Goal: Task Accomplishment & Management: Use online tool/utility

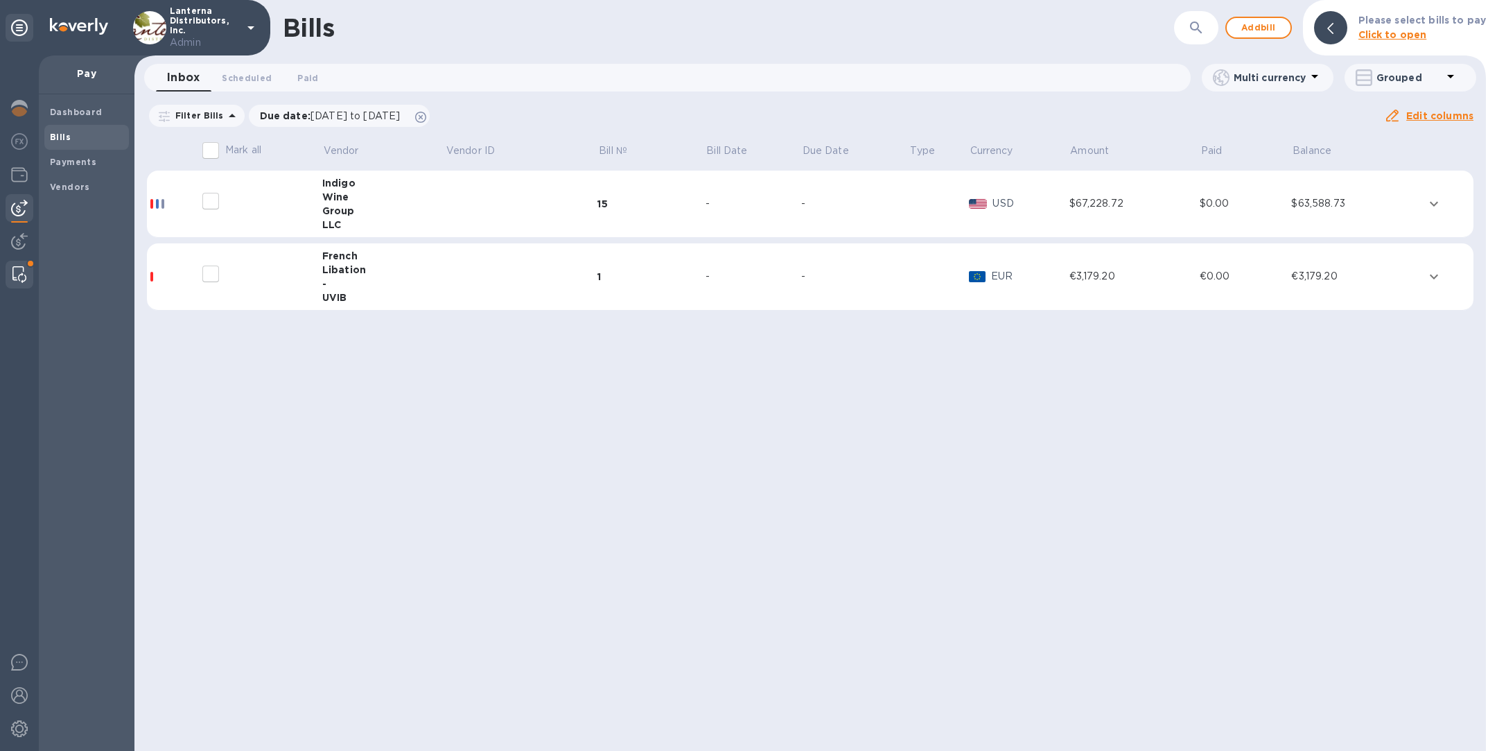
click at [14, 279] on img at bounding box center [19, 274] width 14 height 17
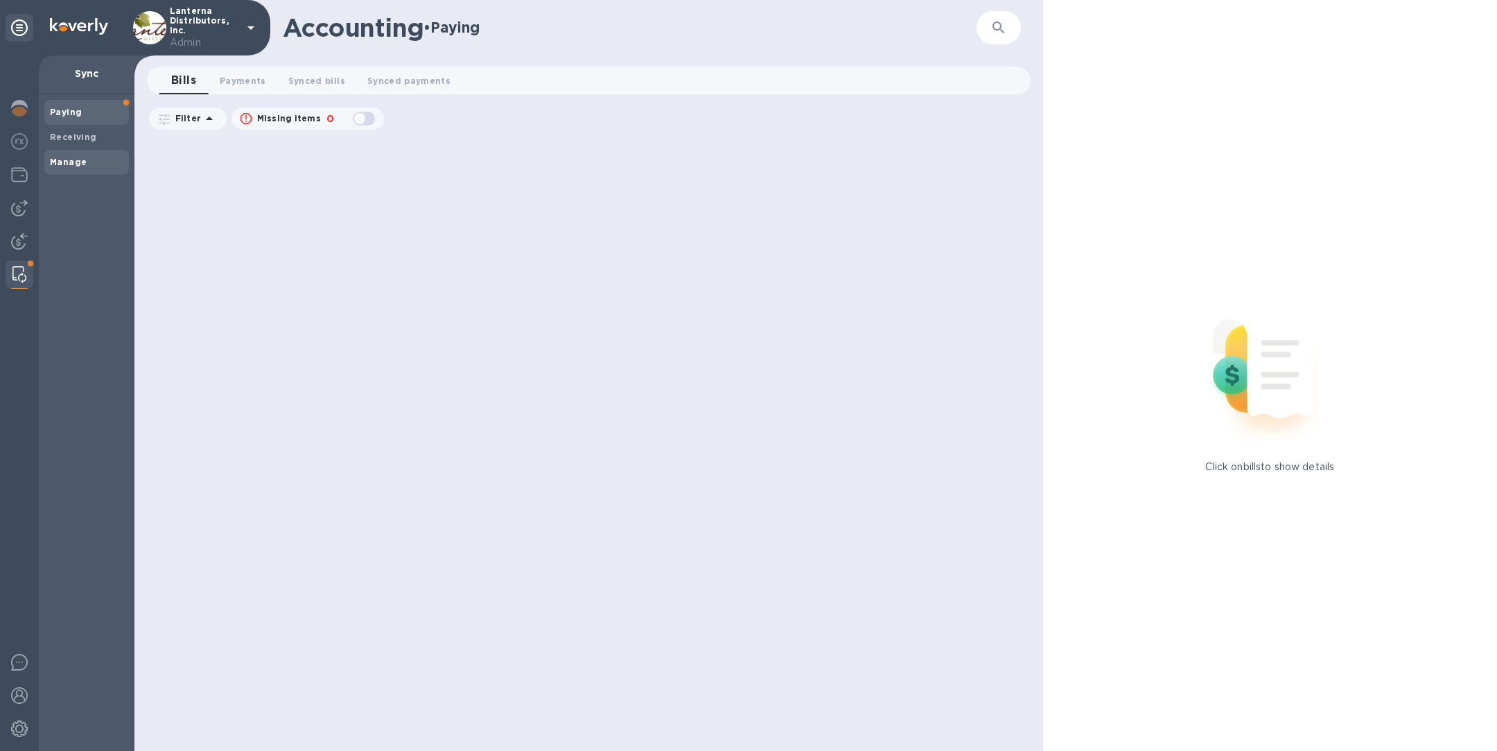
click at [85, 157] on span "Manage" at bounding box center [86, 162] width 73 height 14
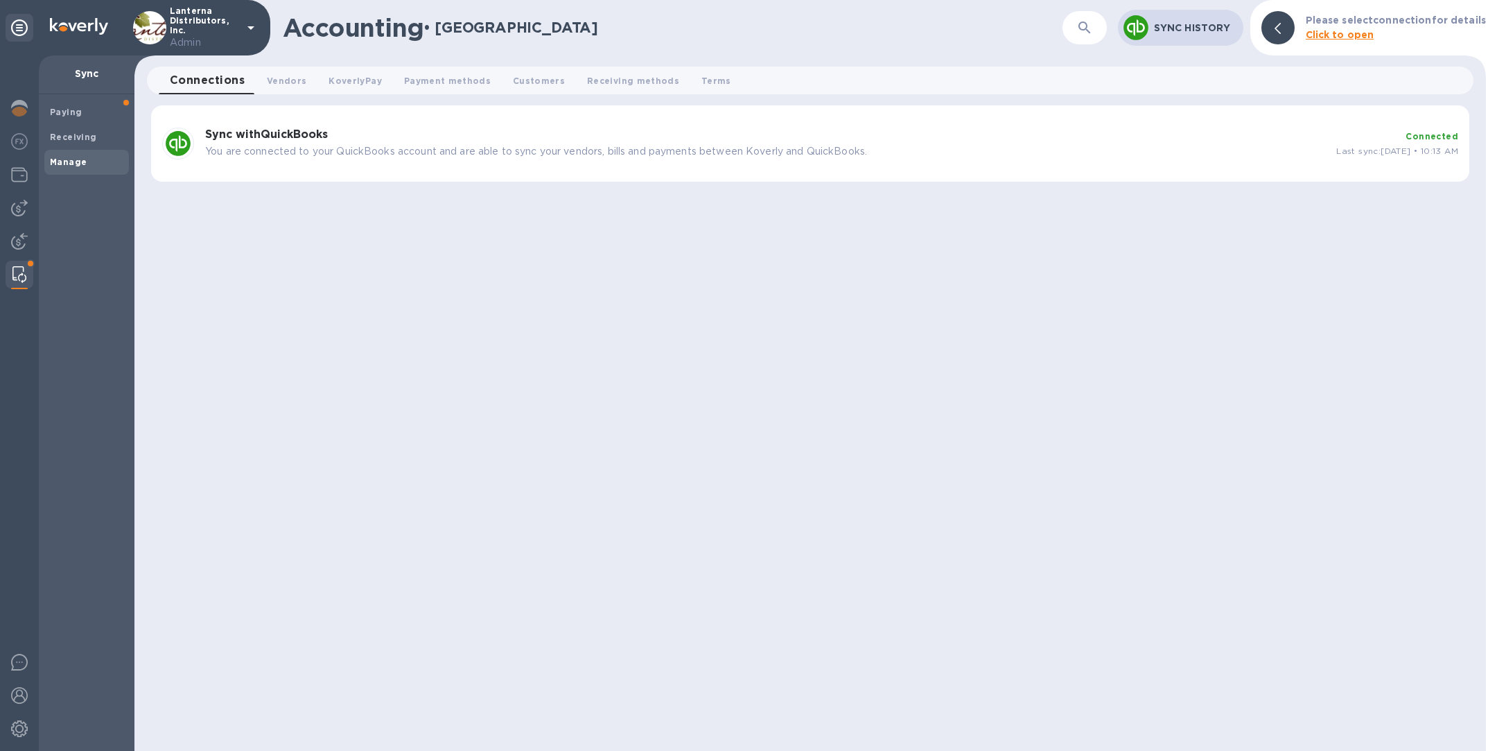
click at [477, 144] on p "You are connected to your QuickBooks account and are able to sync your vendors,…" at bounding box center [765, 151] width 1120 height 15
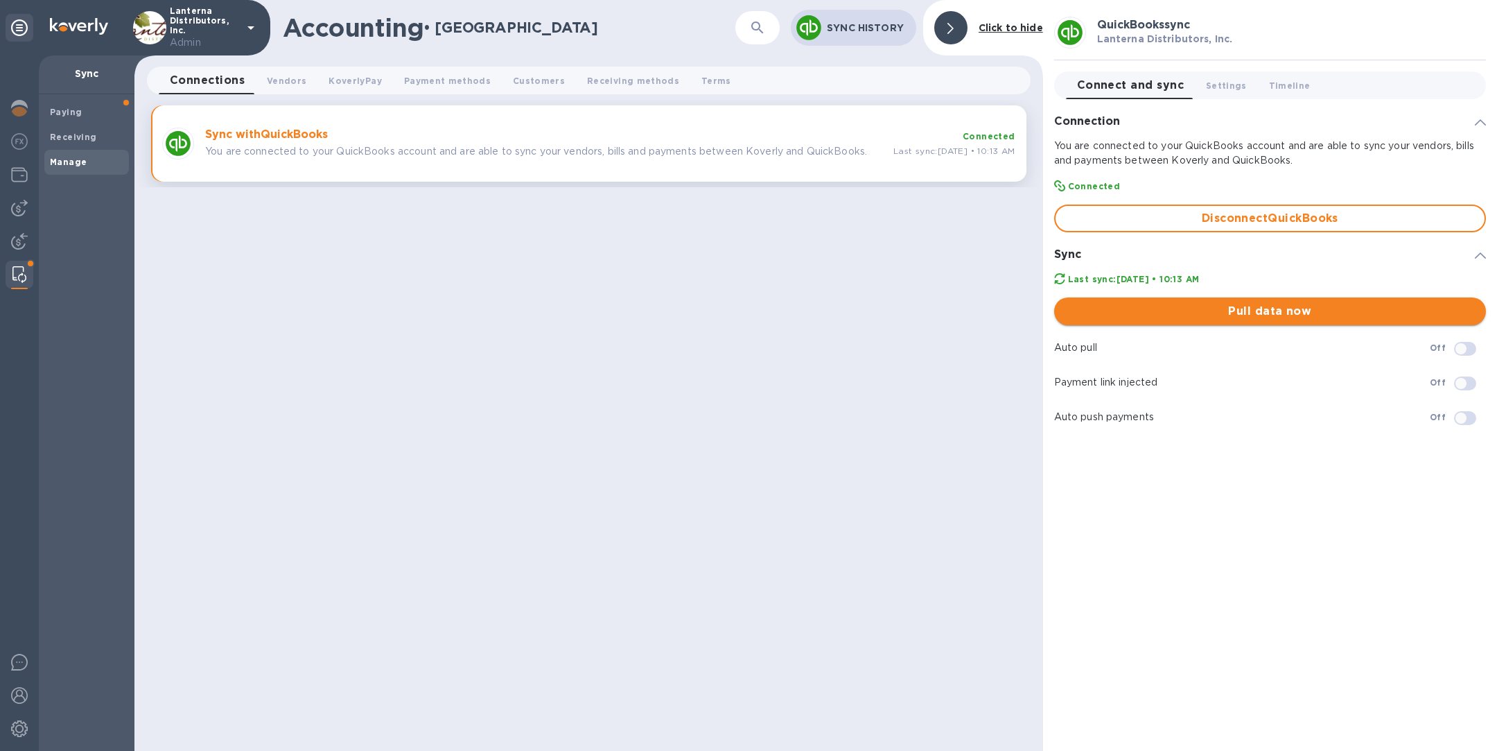
click at [1210, 312] on span "Pull data now" at bounding box center [1270, 311] width 410 height 17
click at [367, 80] on span "KoverlyPay 0" at bounding box center [354, 80] width 53 height 15
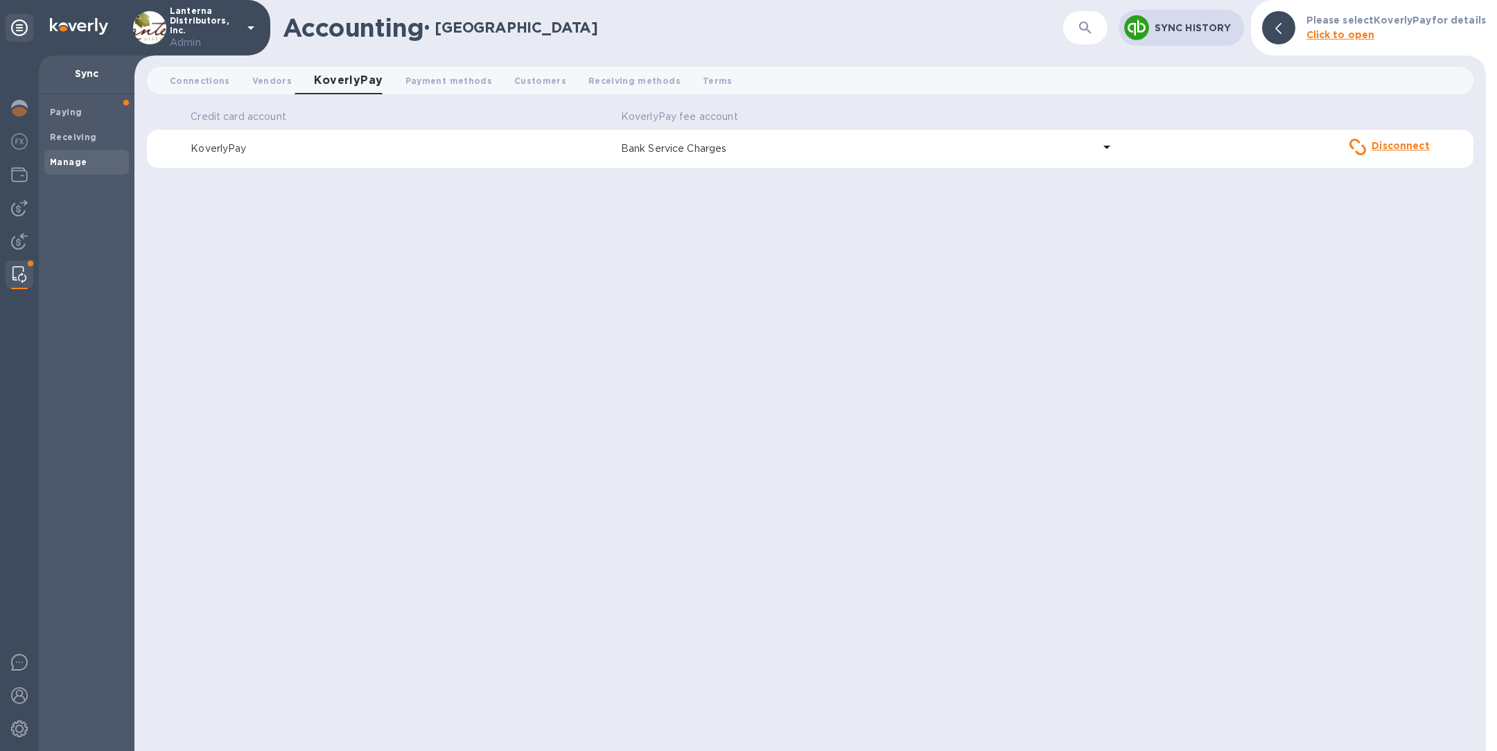
click at [735, 157] on div "Bank Service Charges" at bounding box center [856, 149] width 477 height 20
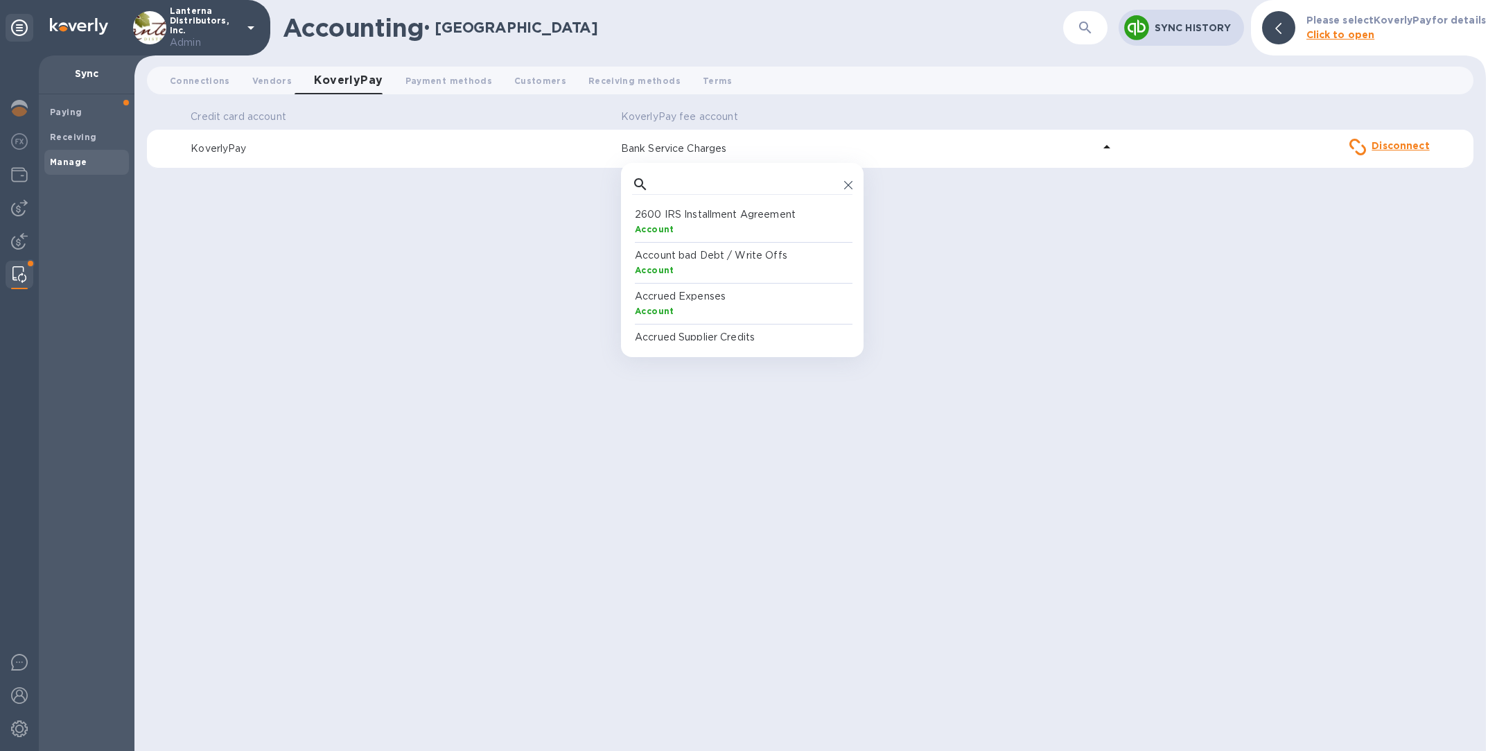
scroll to position [121, 215]
click at [746, 189] on input "text" at bounding box center [746, 184] width 184 height 21
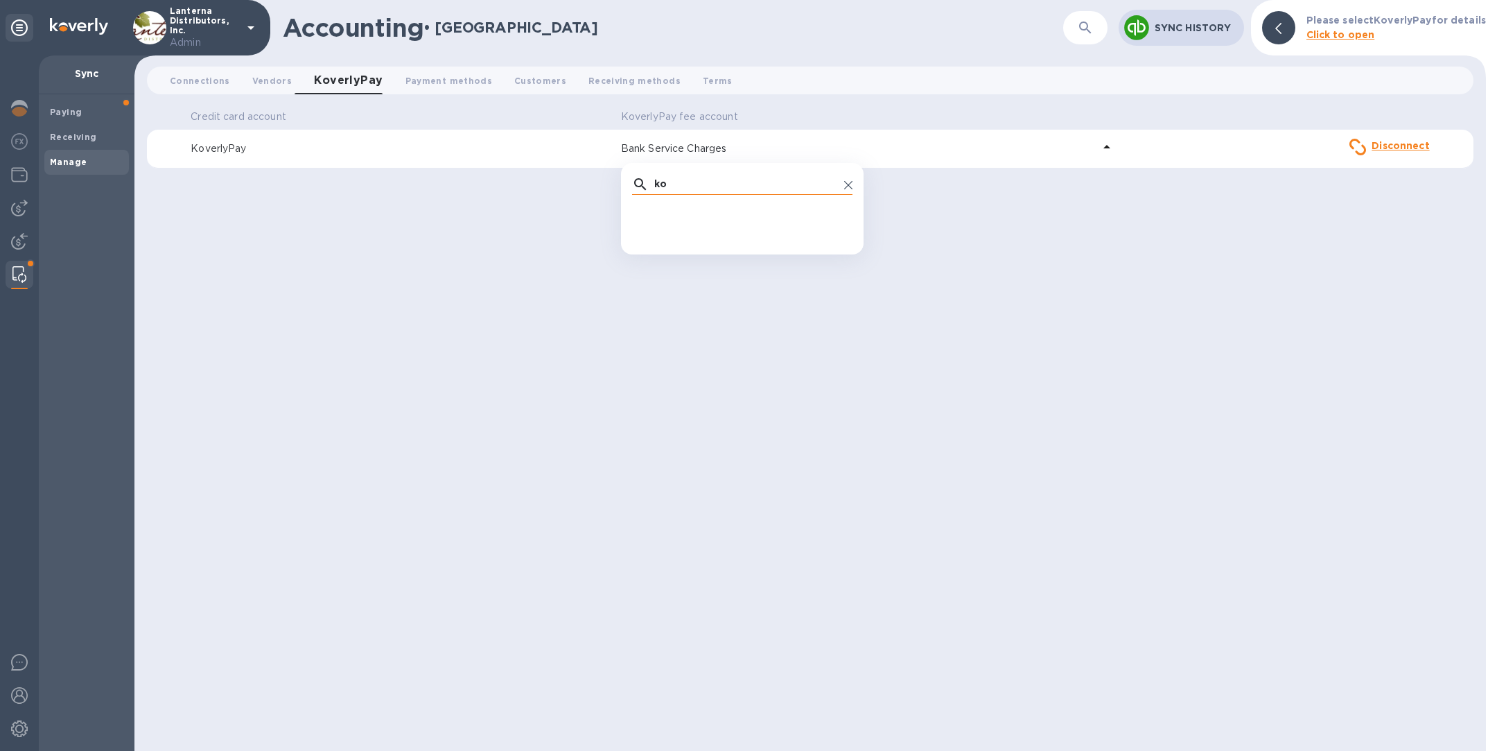
type input "k"
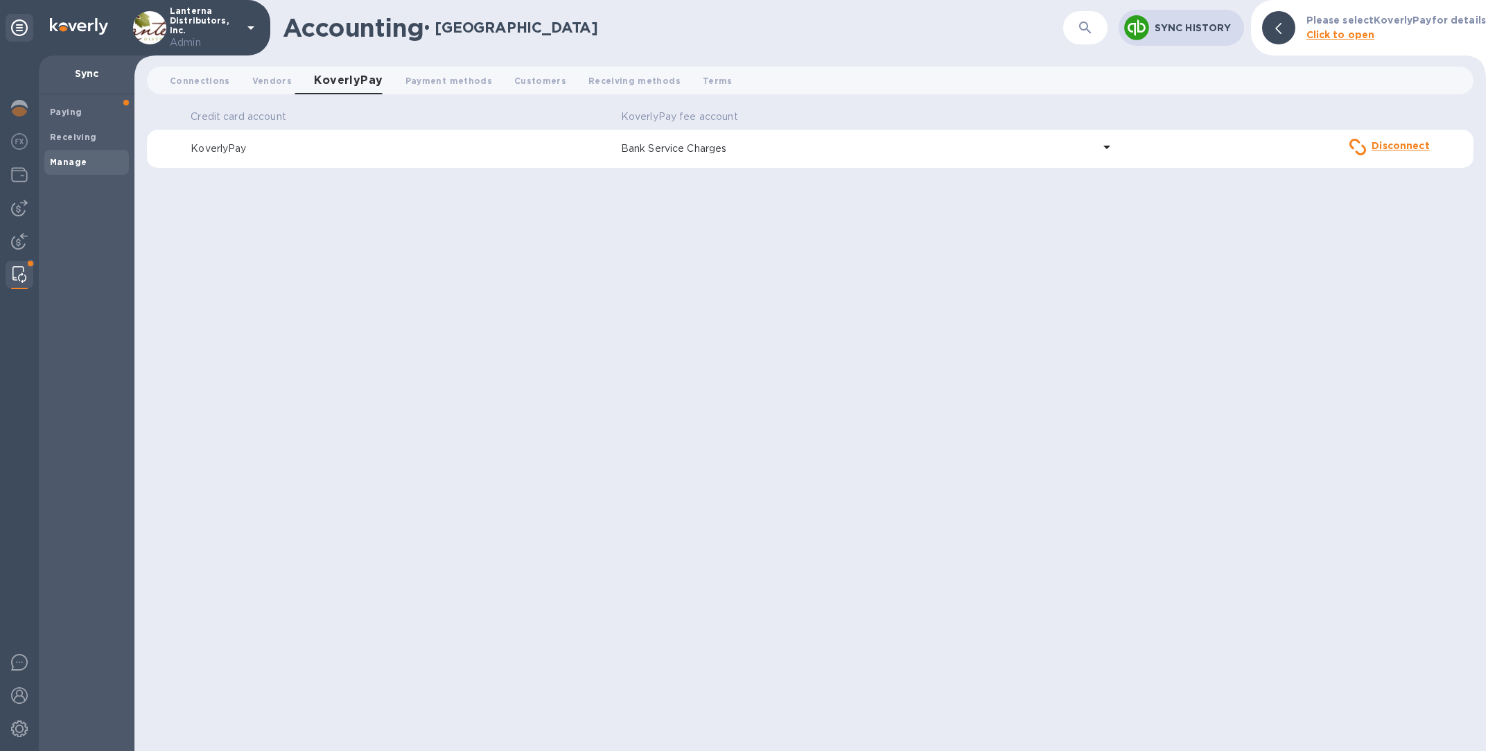
click at [715, 149] on p "Bank Service Charges" at bounding box center [857, 148] width 472 height 15
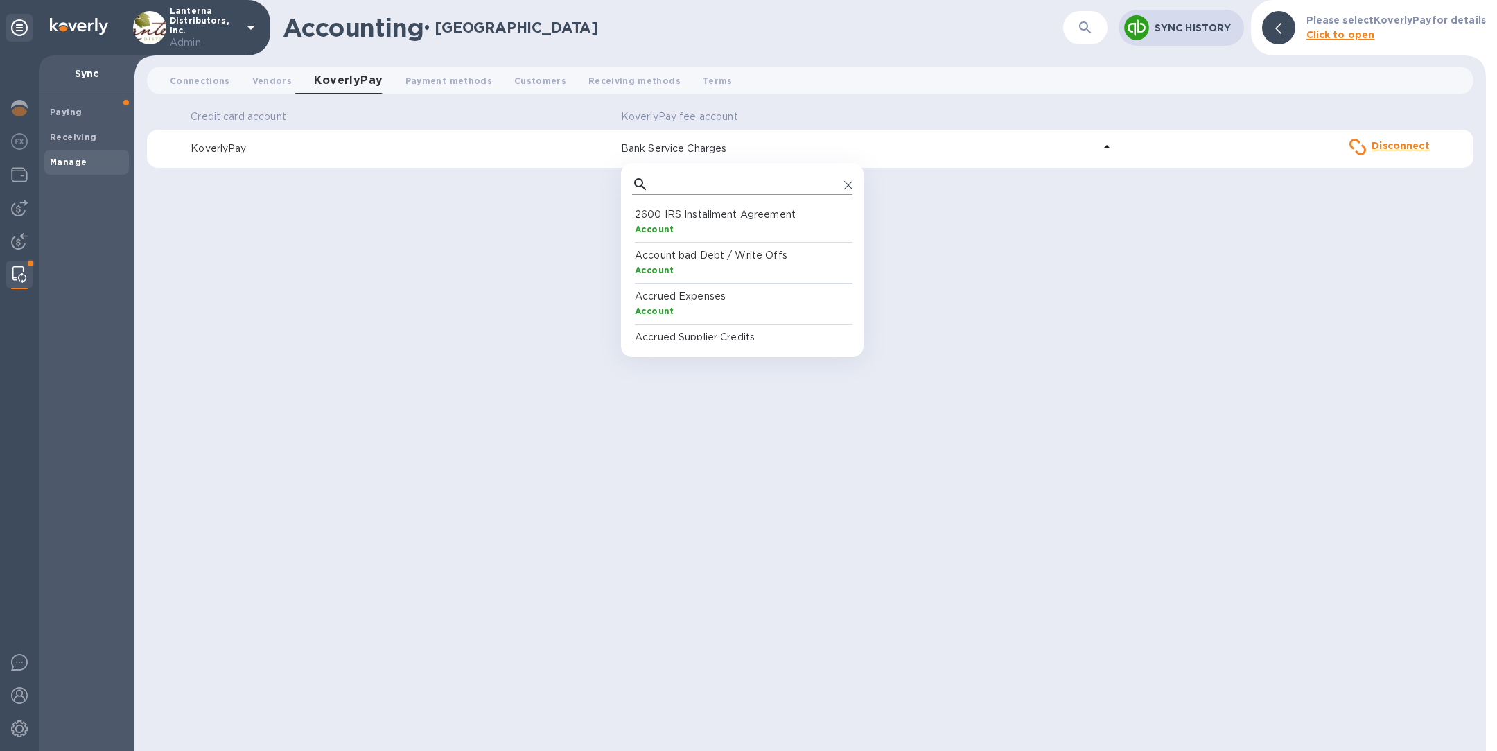
scroll to position [121, 215]
click at [733, 189] on input "text" at bounding box center [746, 184] width 184 height 21
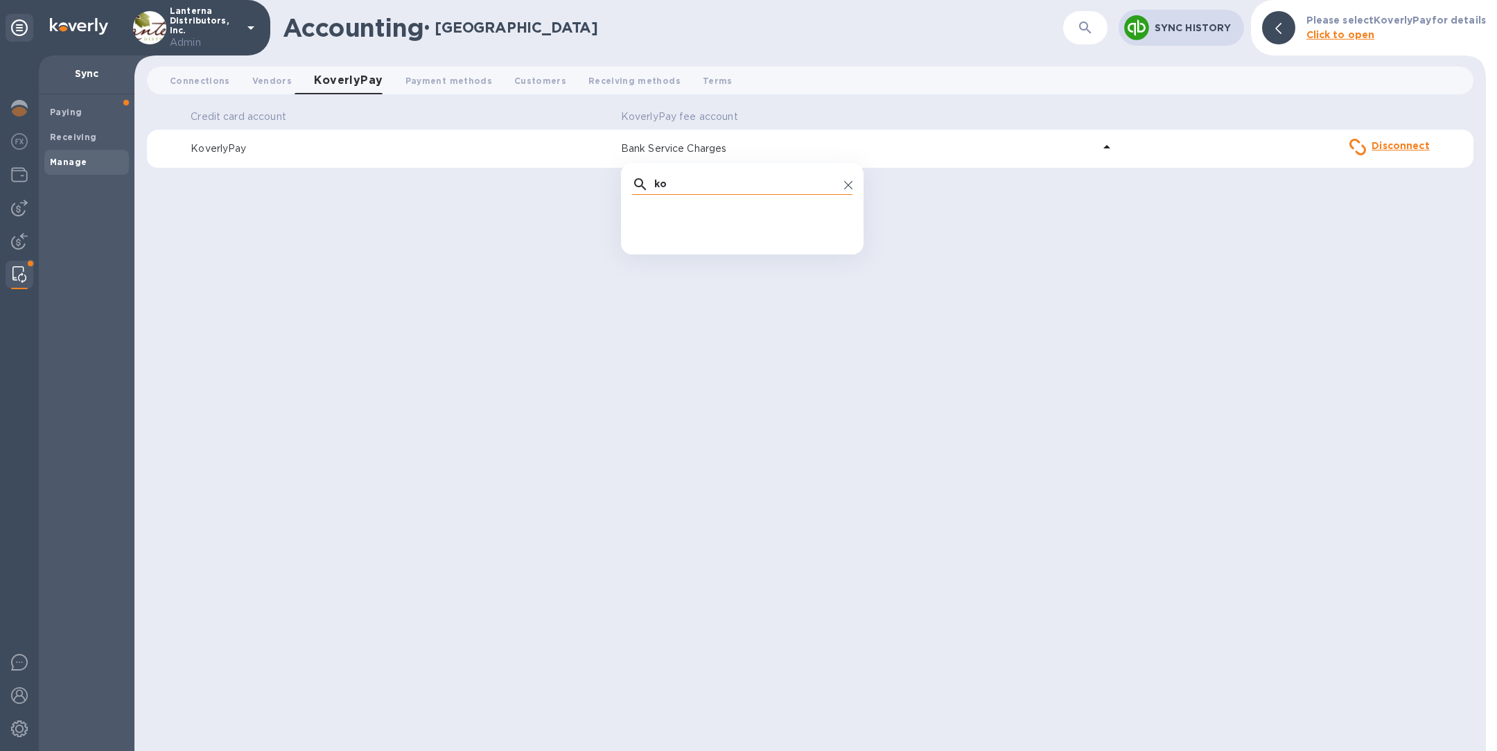
type input "k"
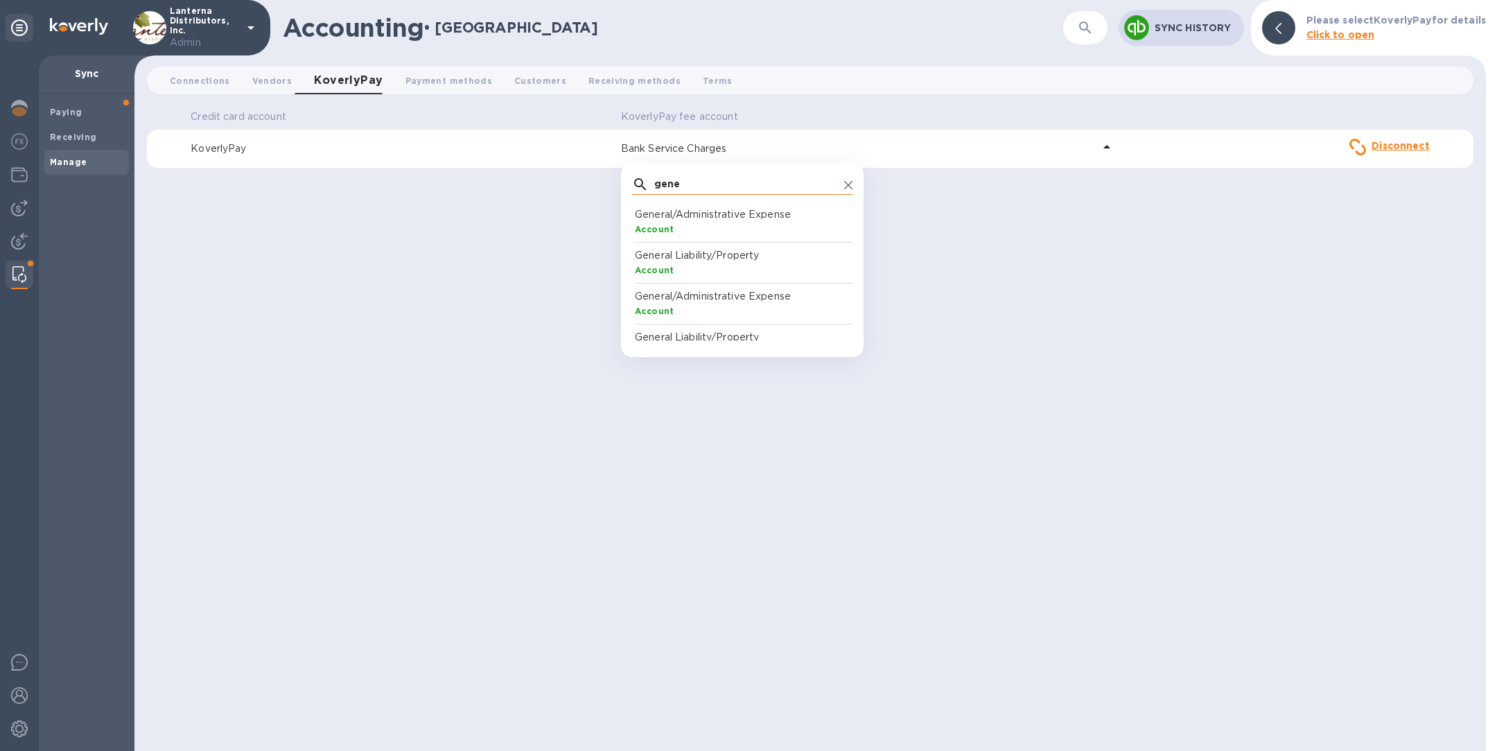
scroll to position [25, 0]
type input "genera"
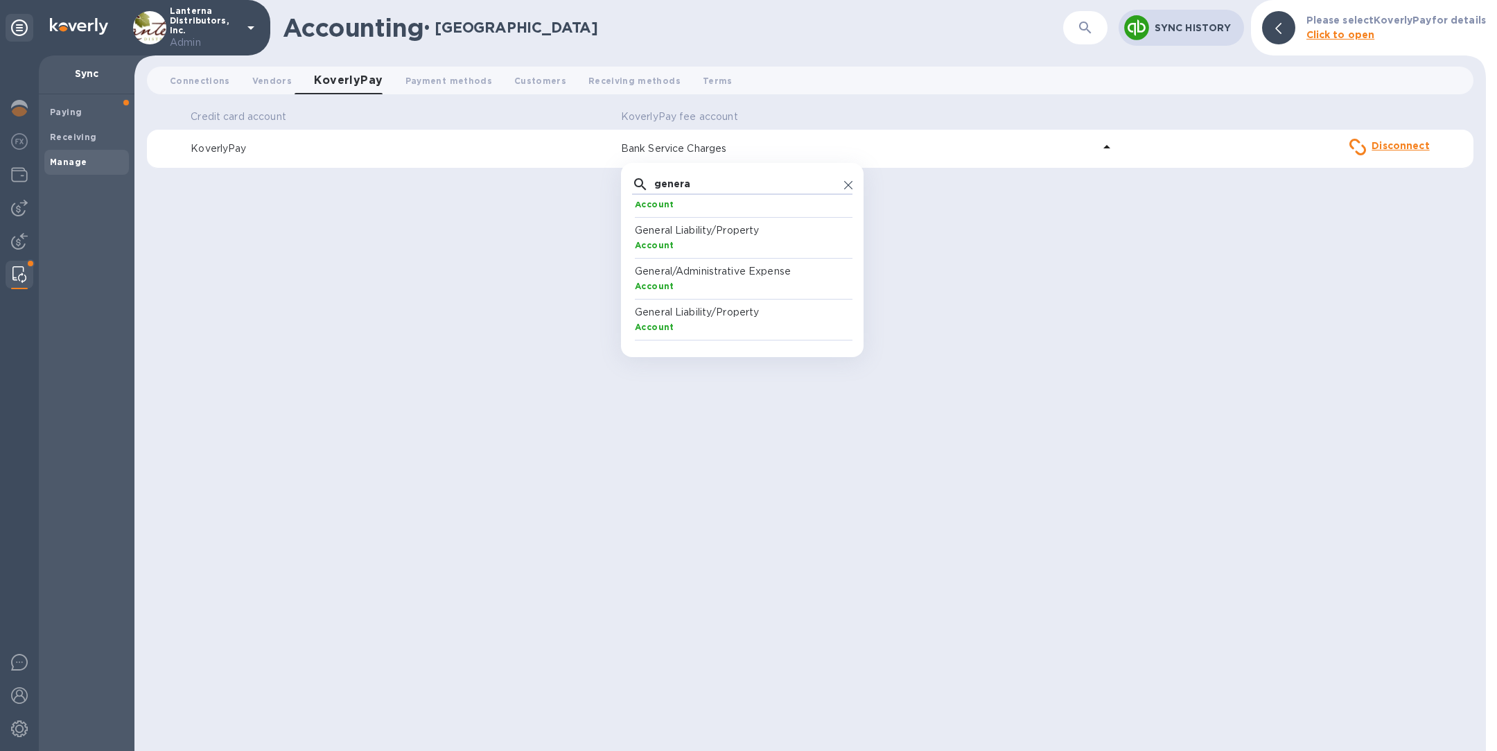
scroll to position [0, 0]
click at [202, 81] on span "Connections 0" at bounding box center [200, 80] width 60 height 15
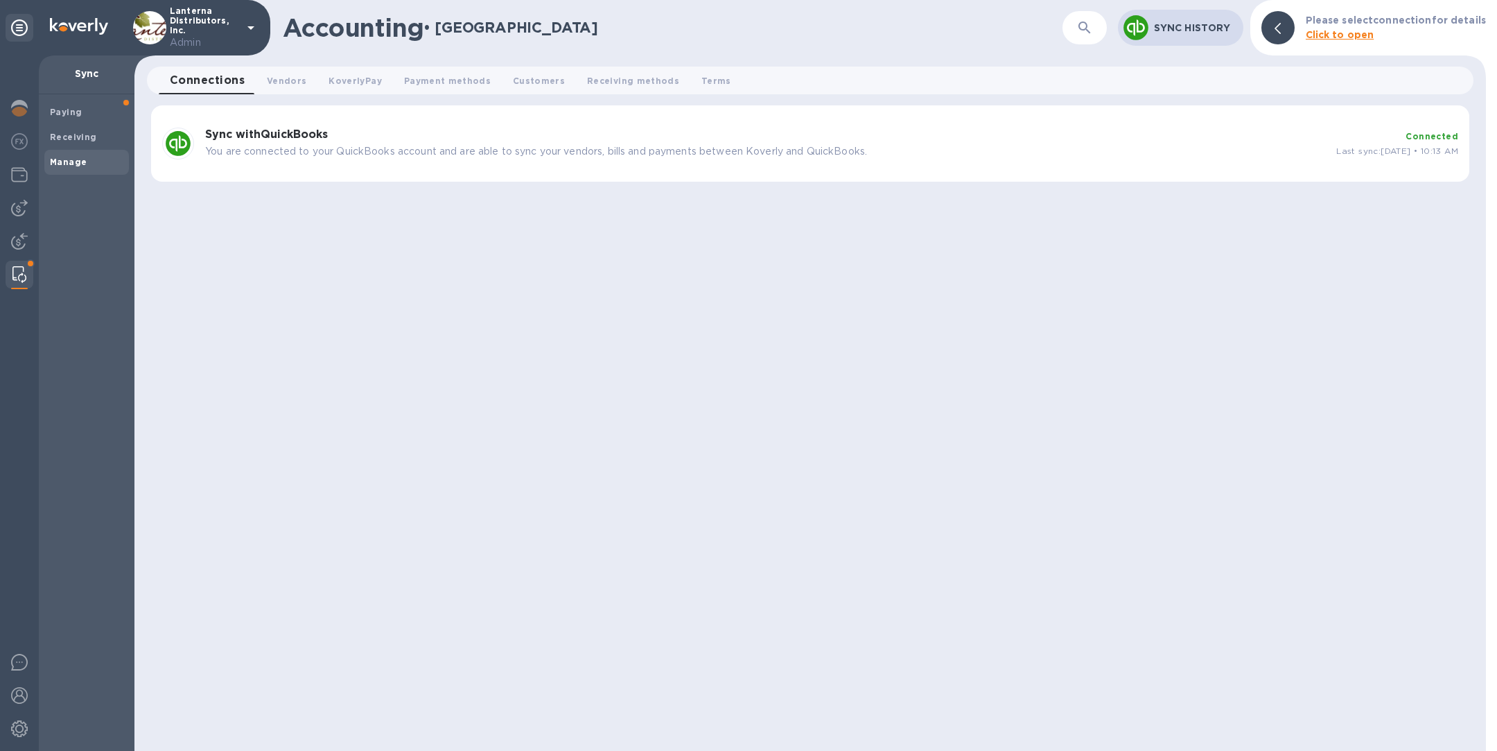
click at [527, 174] on div "Sync with QuickBooks You are connected to your QuickBooks account and are able …" at bounding box center [810, 143] width 1318 height 76
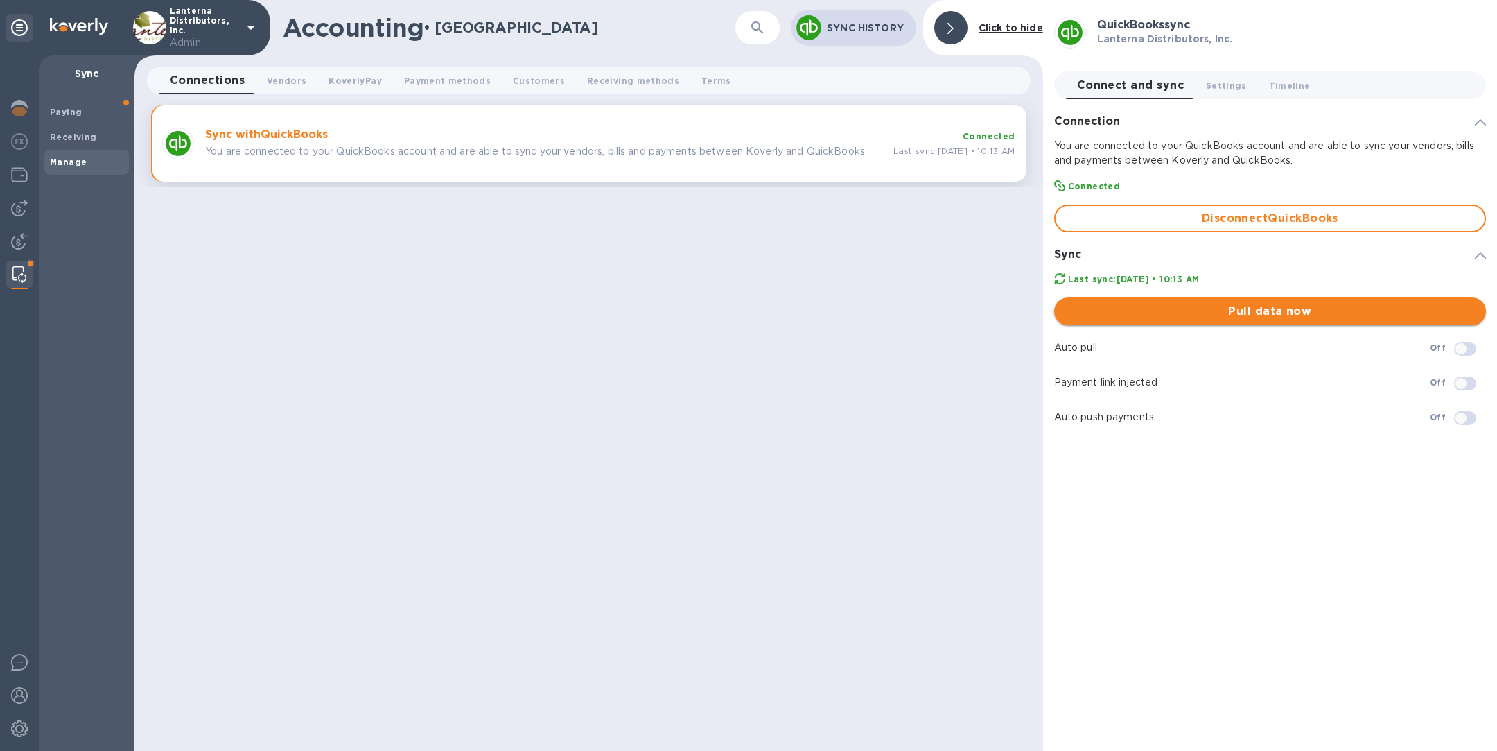
click at [1275, 313] on span "Pull data now" at bounding box center [1270, 311] width 410 height 17
click at [348, 81] on span "KoverlyPay 0" at bounding box center [354, 80] width 53 height 15
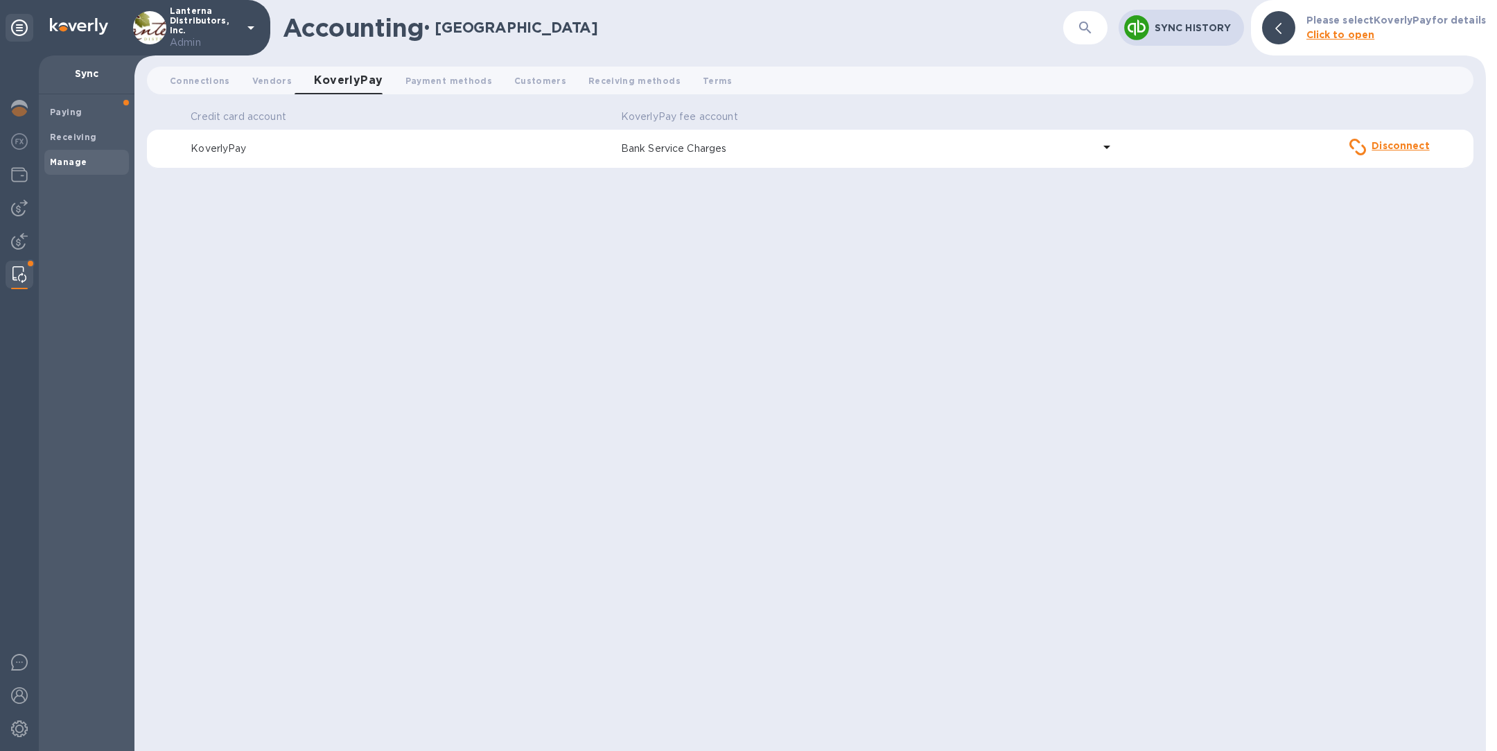
click at [769, 155] on p "Bank Service Charges" at bounding box center [857, 148] width 472 height 15
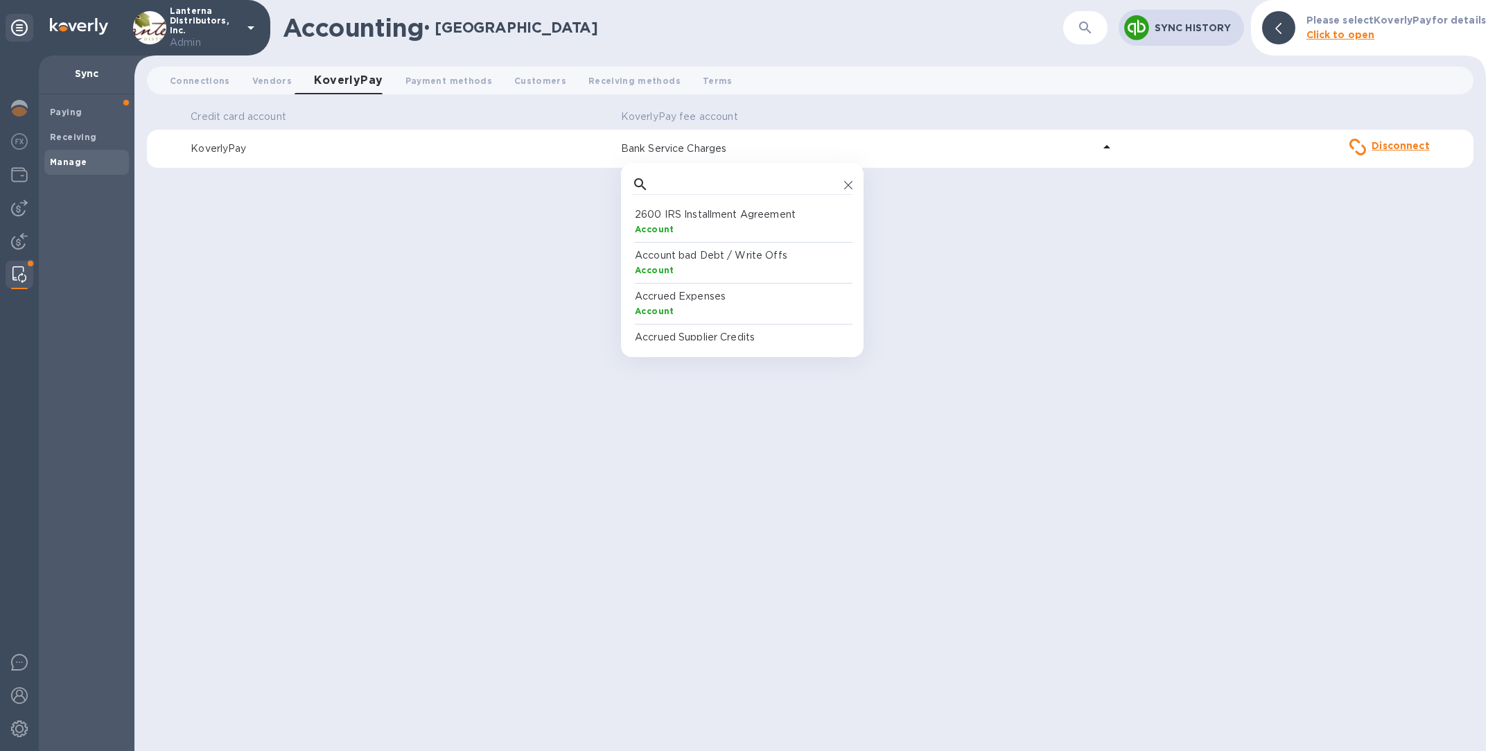
scroll to position [121, 215]
click at [751, 183] on input "text" at bounding box center [746, 184] width 184 height 21
click at [758, 179] on input "general/adm" at bounding box center [746, 184] width 184 height 21
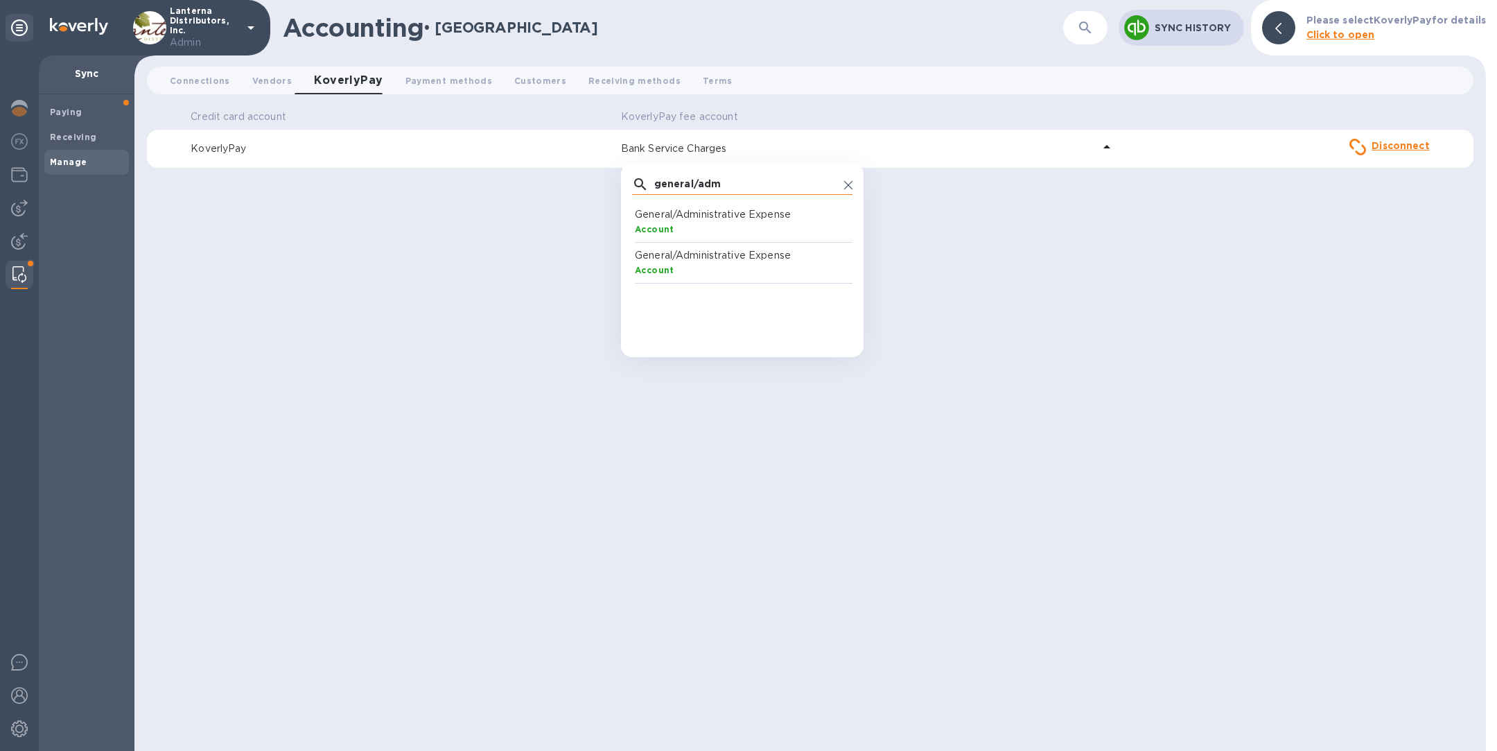
click at [758, 179] on input "general/adm" at bounding box center [746, 184] width 184 height 21
type input "koverl"
